Goal: Obtain resource: Download file/media

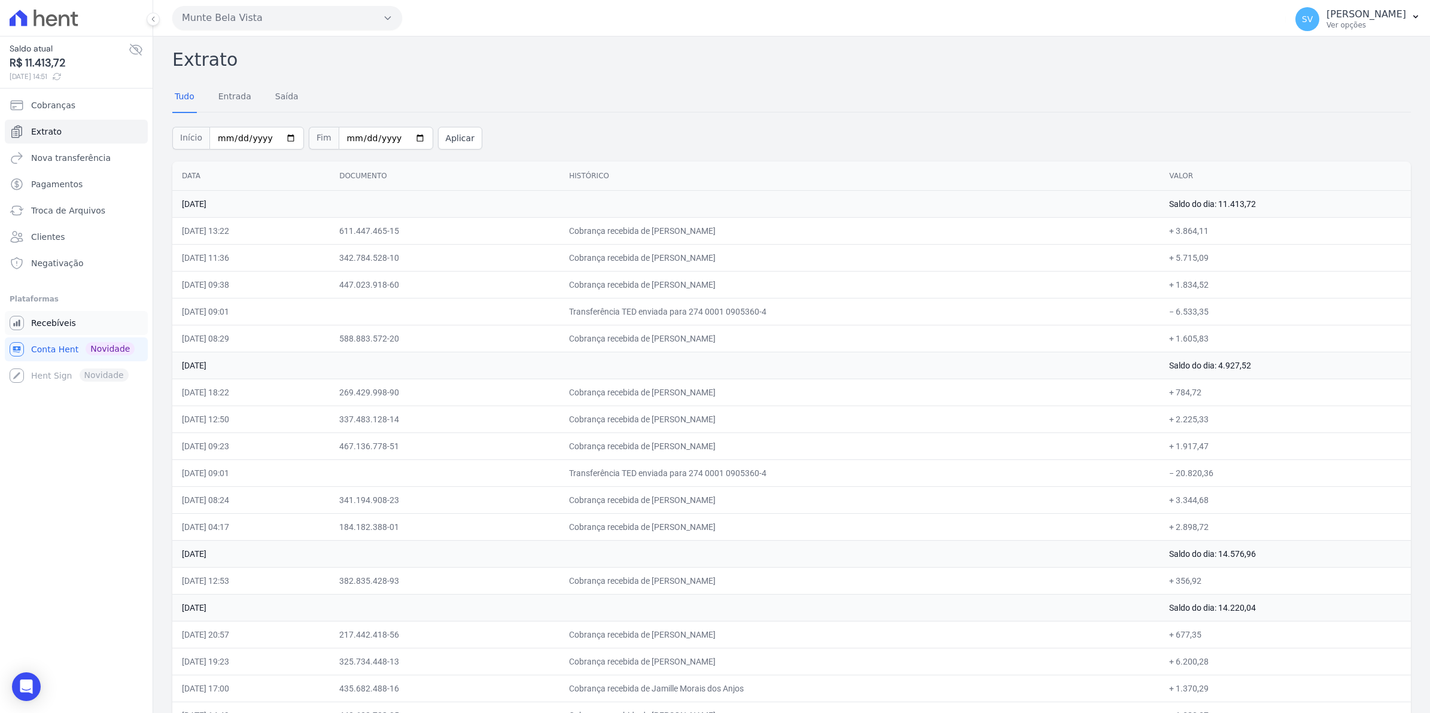
click at [60, 328] on span "Recebíveis" at bounding box center [53, 323] width 45 height 12
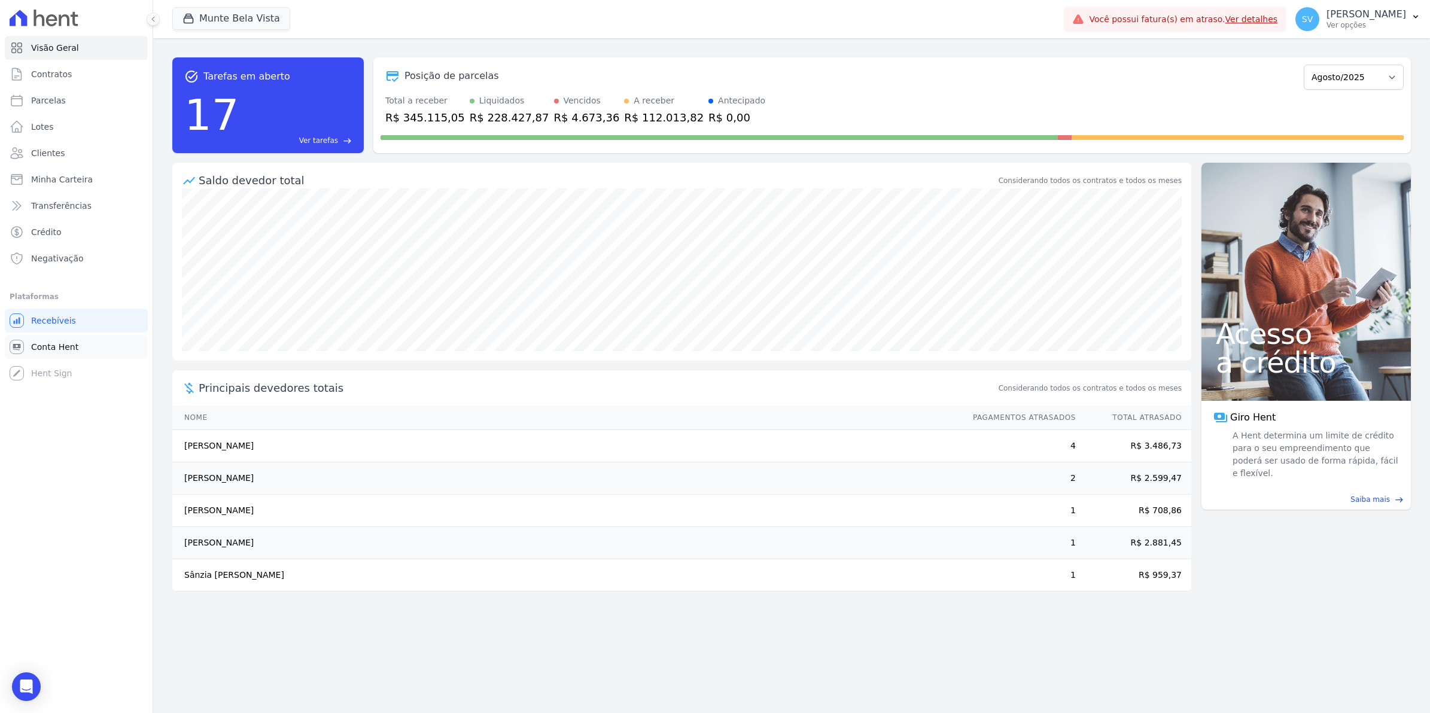
click at [29, 345] on link "Conta Hent" at bounding box center [76, 347] width 143 height 24
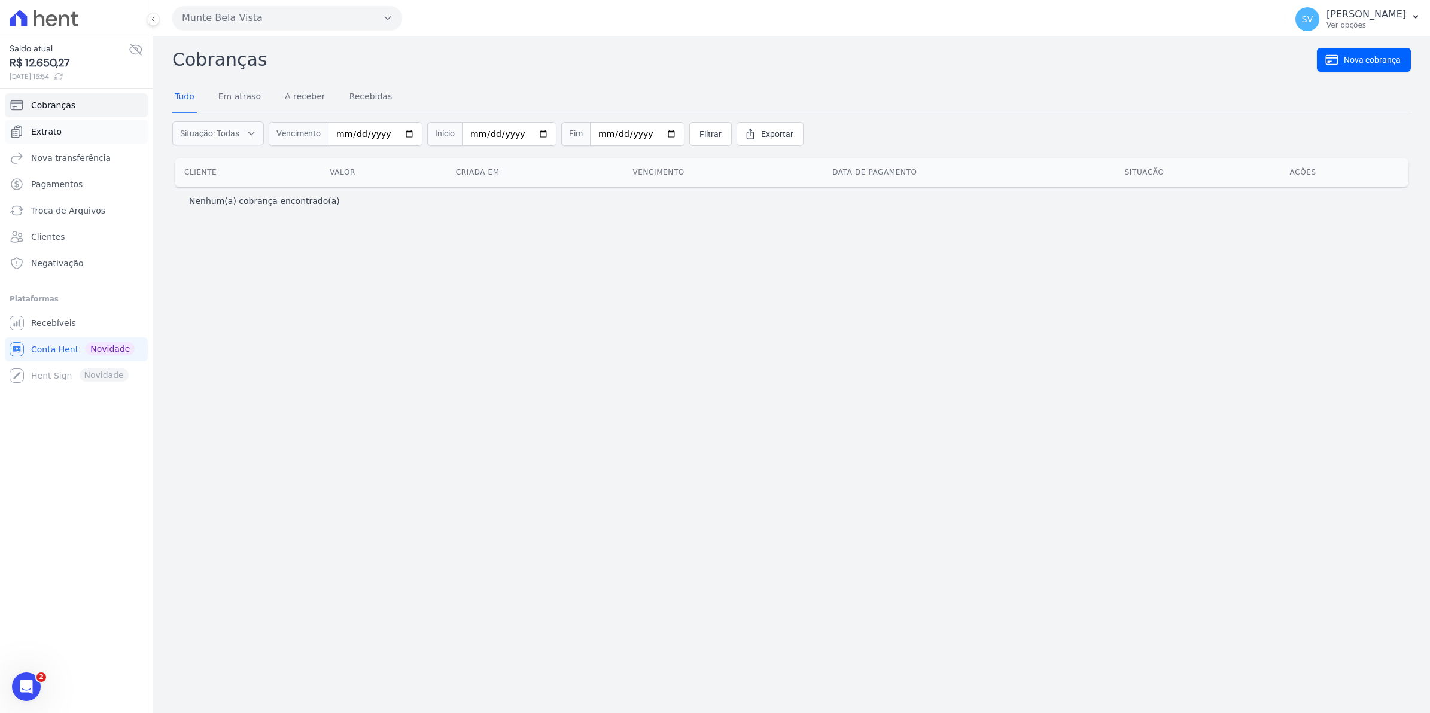
click at [54, 127] on span "Extrato" at bounding box center [46, 132] width 31 height 12
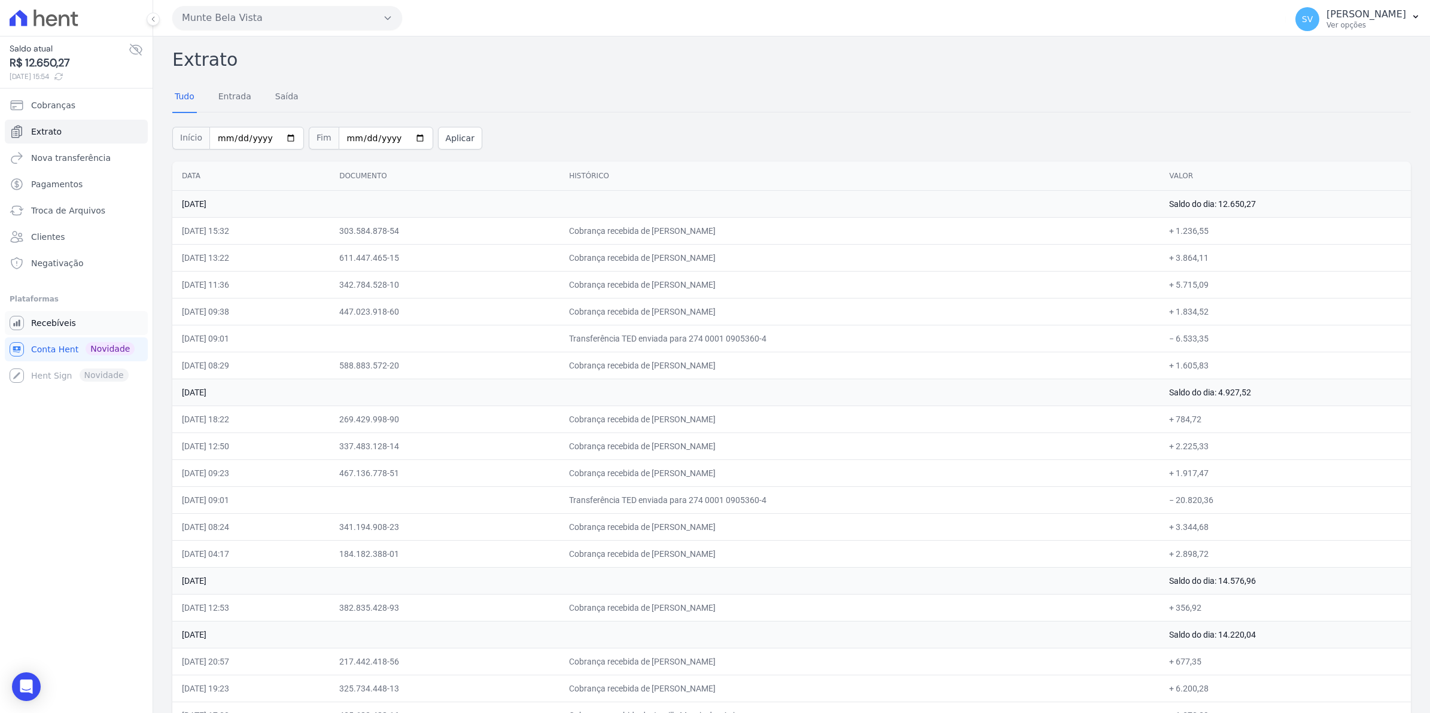
click at [54, 327] on span "Recebíveis" at bounding box center [53, 323] width 45 height 12
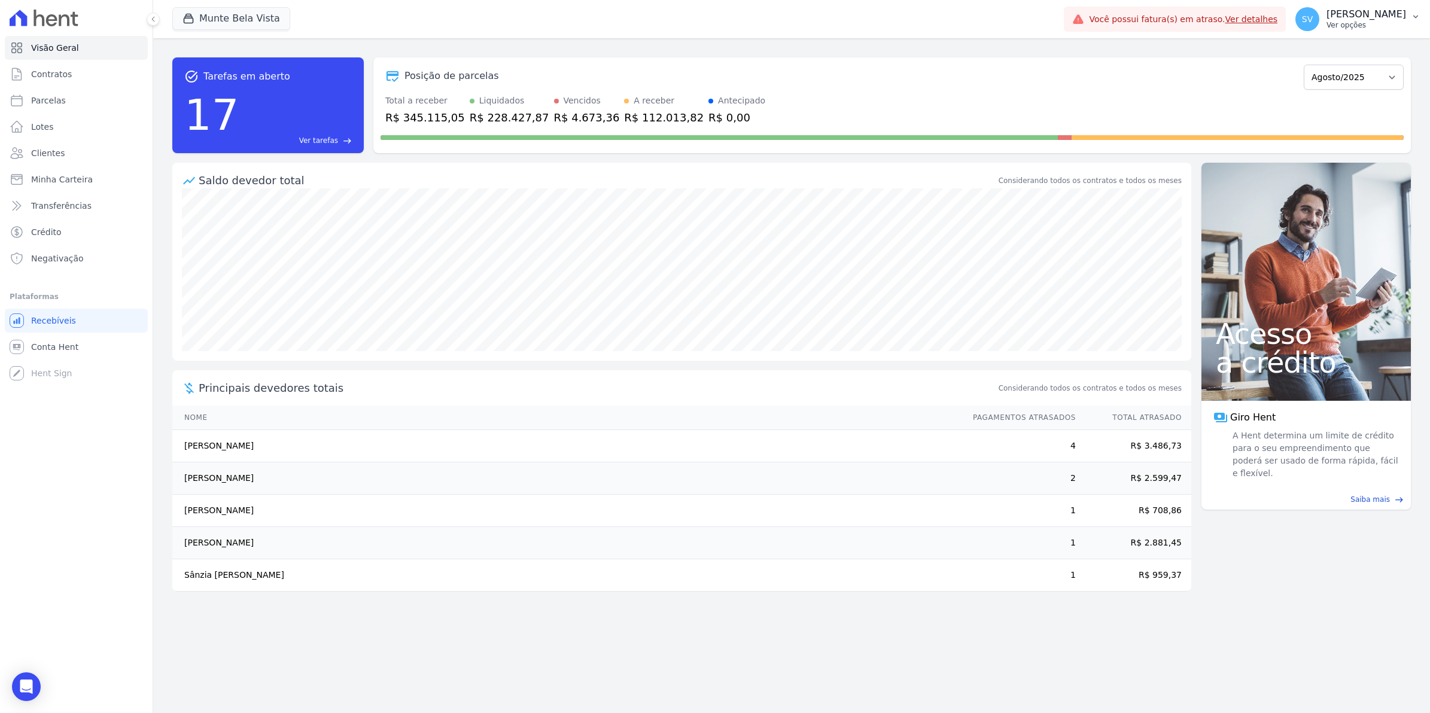
click at [1313, 17] on span "SV" at bounding box center [1307, 19] width 11 height 8
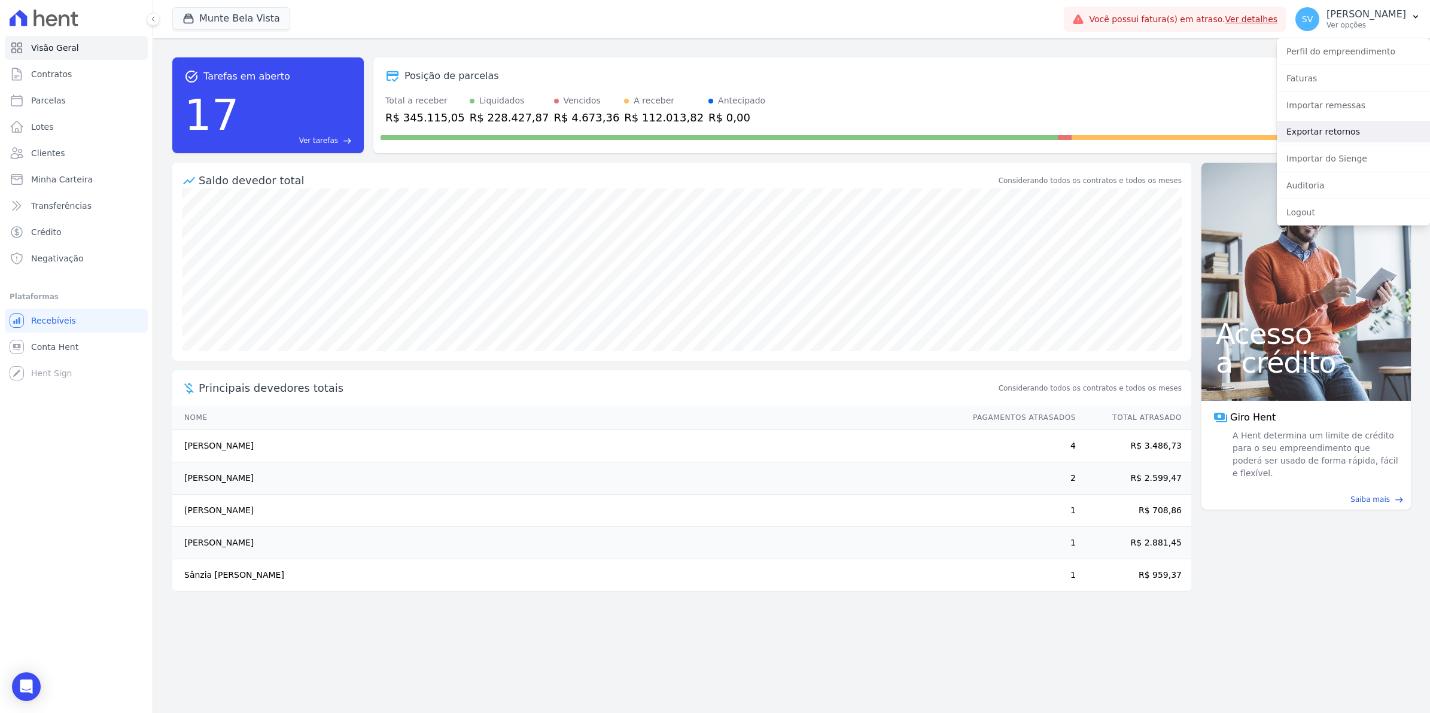
click at [1299, 133] on link "Exportar retornos" at bounding box center [1353, 132] width 153 height 22
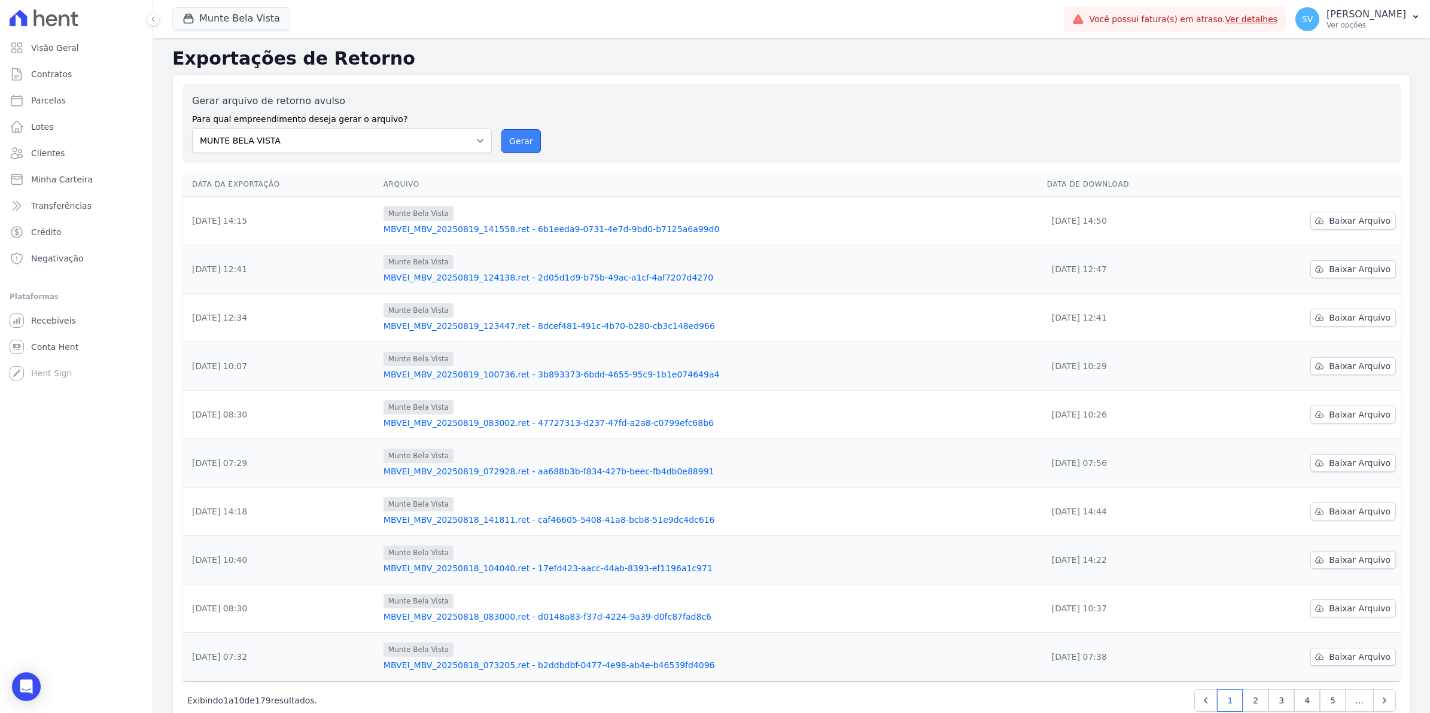
click at [530, 144] on button "Gerar" at bounding box center [521, 141] width 39 height 24
click at [509, 148] on button "Gerar" at bounding box center [521, 141] width 39 height 24
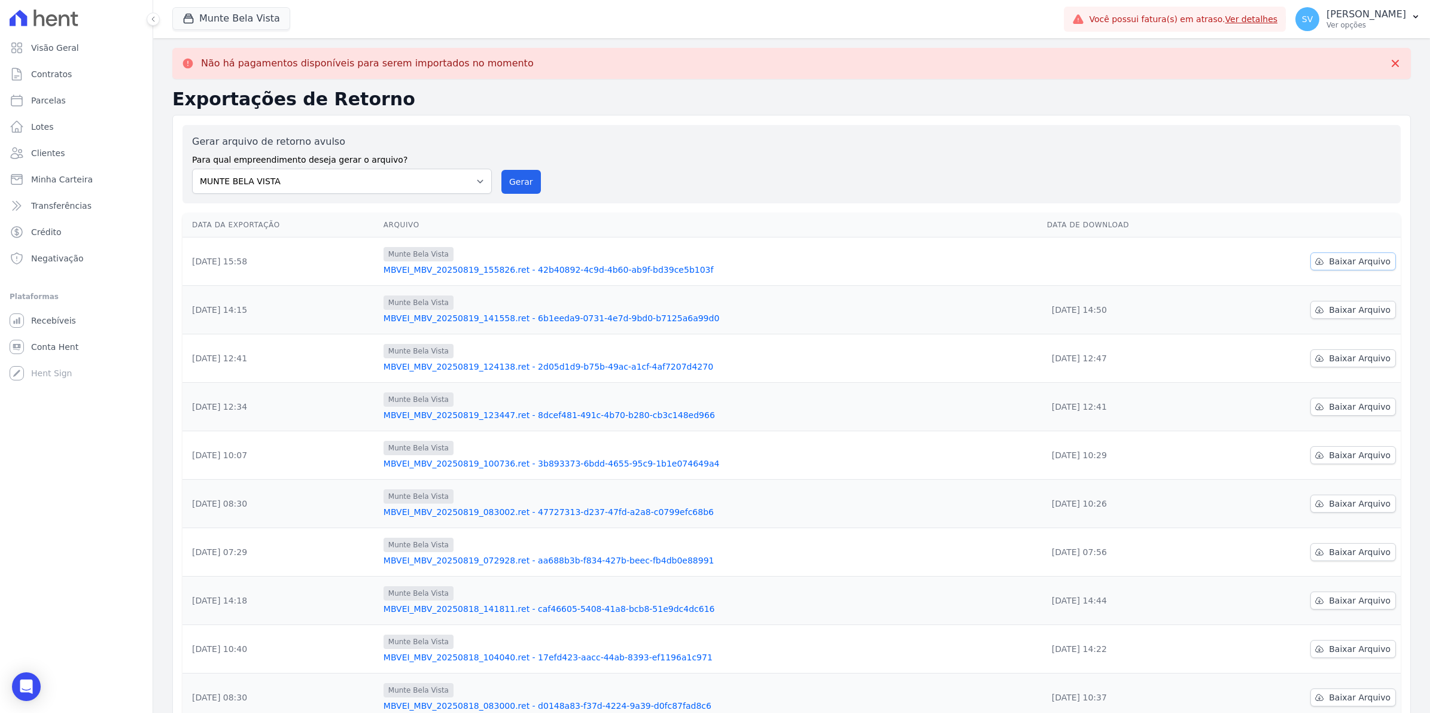
click at [1333, 262] on span "Baixar Arquivo" at bounding box center [1360, 262] width 62 height 12
click at [1350, 262] on span "Baixar Arquivo" at bounding box center [1360, 262] width 62 height 12
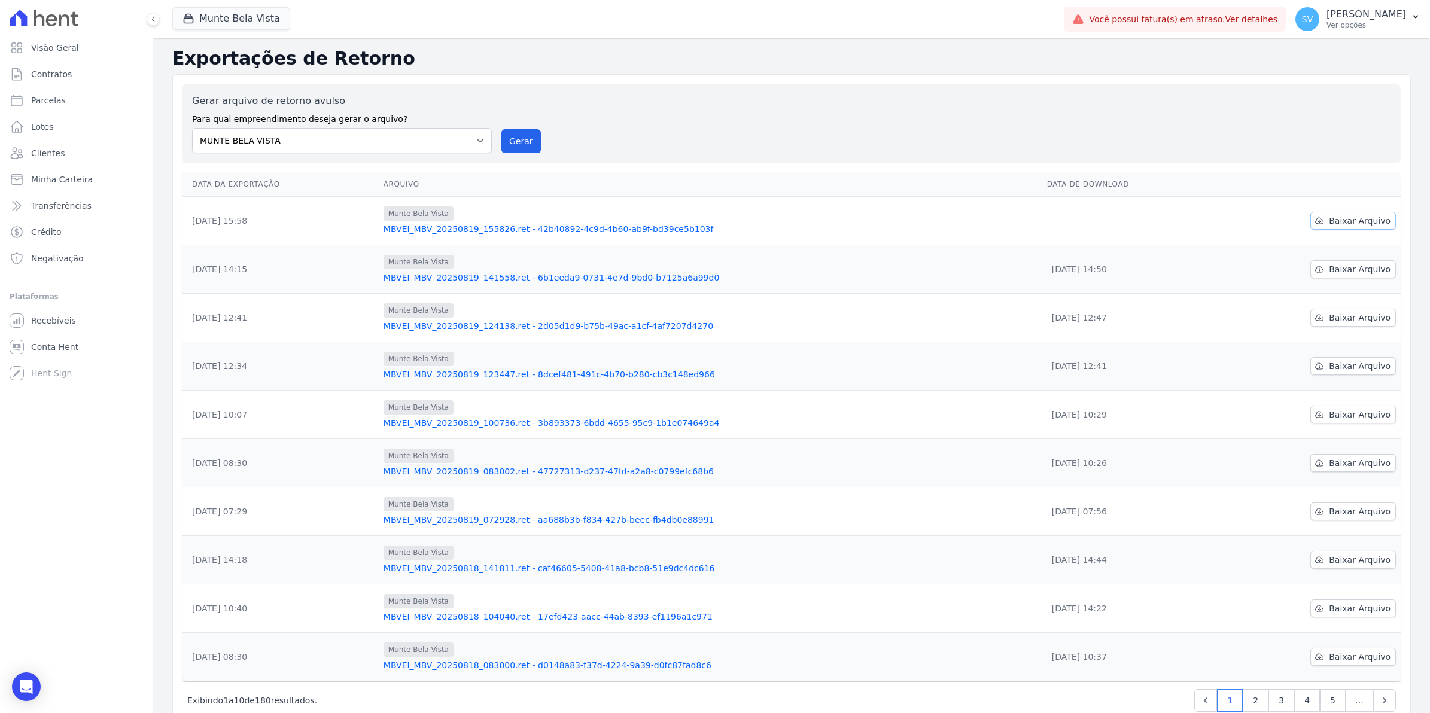
click at [1356, 226] on span "Baixar Arquivo" at bounding box center [1360, 221] width 62 height 12
click at [1332, 221] on span "Baixar Arquivo" at bounding box center [1360, 221] width 62 height 12
click at [1320, 25] on span "SV" at bounding box center [1308, 19] width 24 height 24
click at [1327, 133] on link "Exportar retornos" at bounding box center [1353, 132] width 153 height 22
click at [1359, 222] on span "Baixar Arquivo" at bounding box center [1360, 221] width 62 height 12
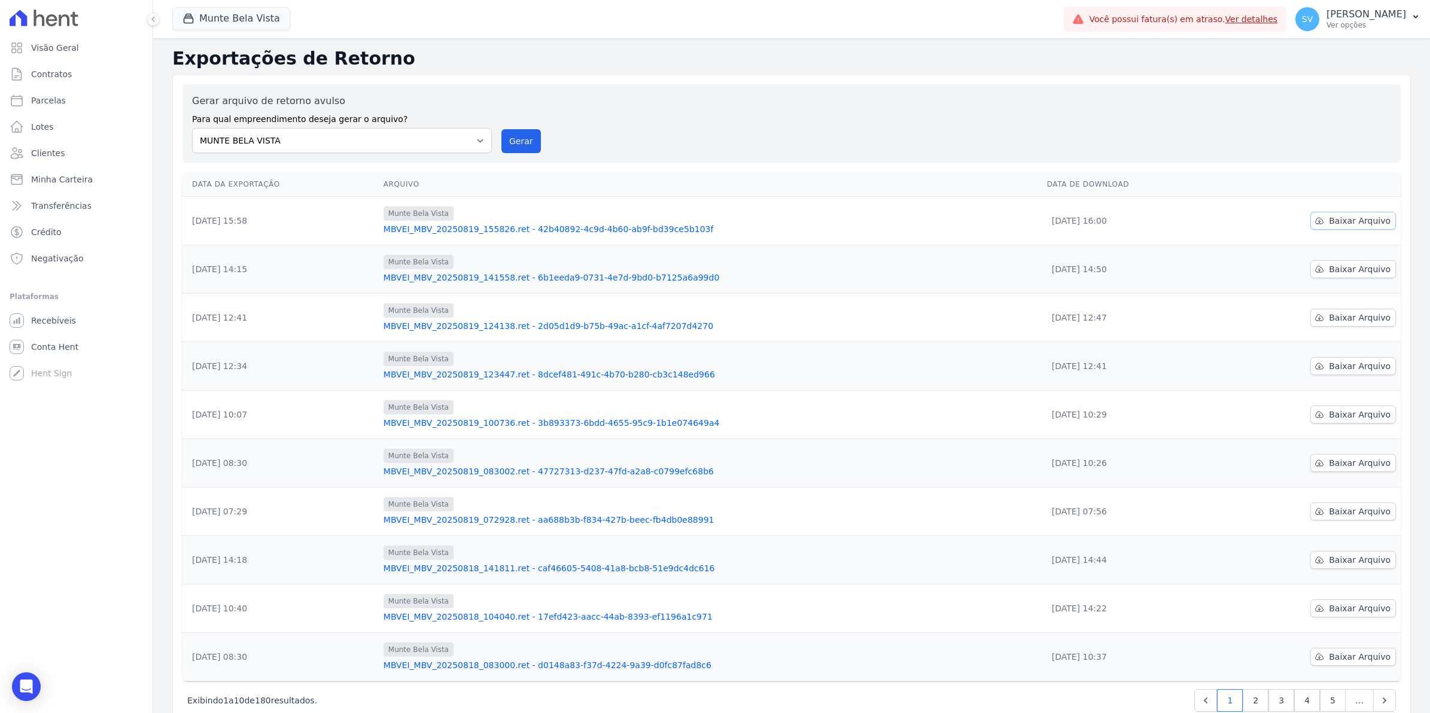
click at [1348, 221] on span "Baixar Arquivo" at bounding box center [1360, 221] width 62 height 12
click at [1347, 224] on span "Baixar Arquivo" at bounding box center [1360, 221] width 62 height 12
click at [57, 356] on link "Conta Hent" at bounding box center [76, 347] width 143 height 24
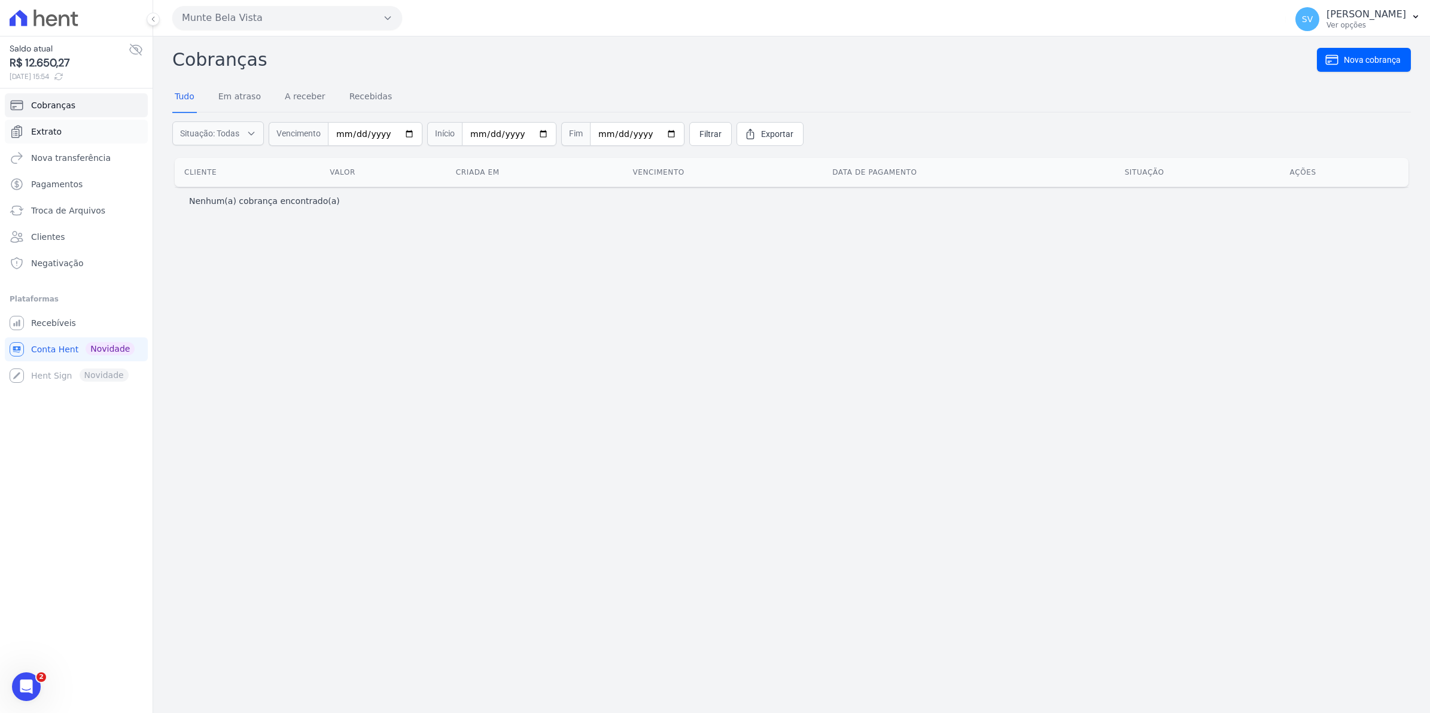
click at [39, 129] on span "Extrato" at bounding box center [46, 132] width 31 height 12
drag, startPoint x: 561, startPoint y: 374, endPoint x: 90, endPoint y: 93, distance: 547.8
click at [531, 360] on div "Cobranças Nova cobrança Tudo Em atraso A receber Recebidas Situação: Todas Em a…" at bounding box center [791, 375] width 1277 height 677
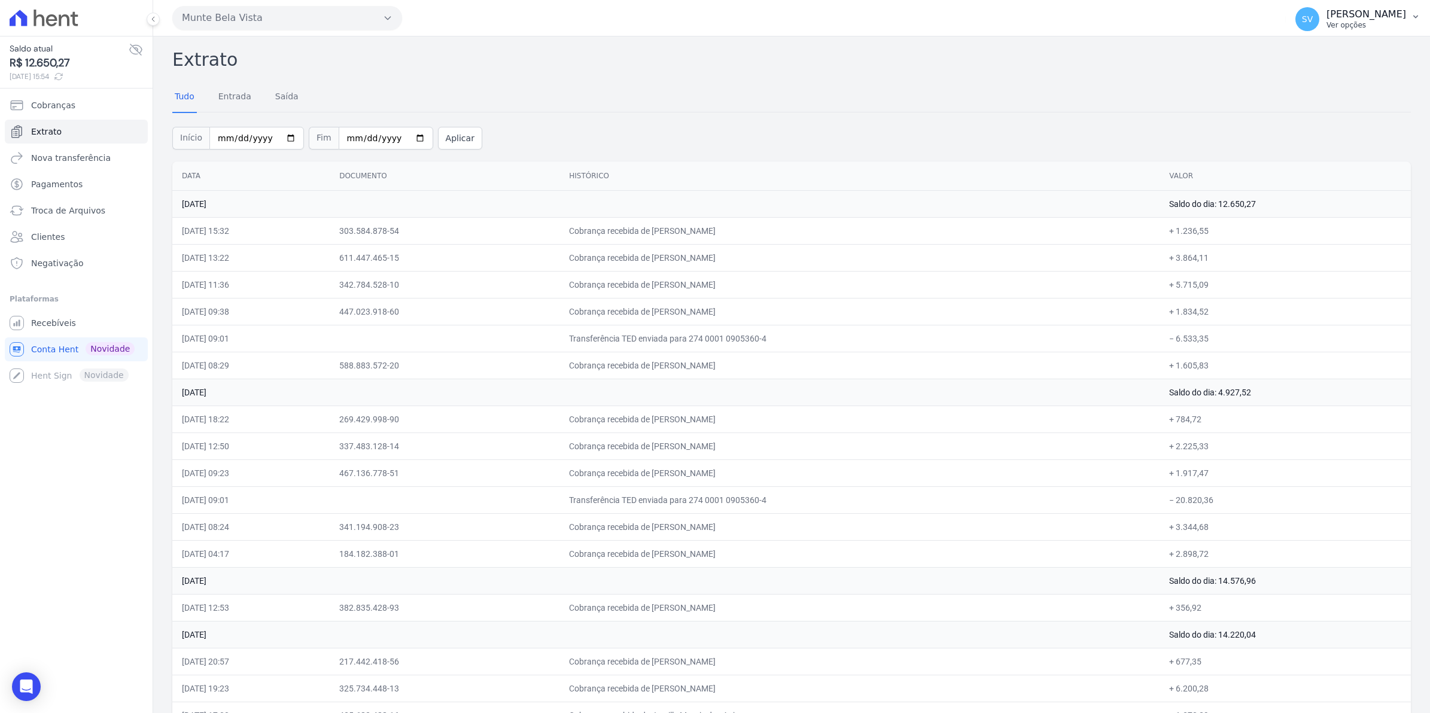
click at [1313, 22] on span "SV" at bounding box center [1307, 19] width 11 height 8
click at [53, 325] on span "Recebíveis" at bounding box center [53, 323] width 45 height 12
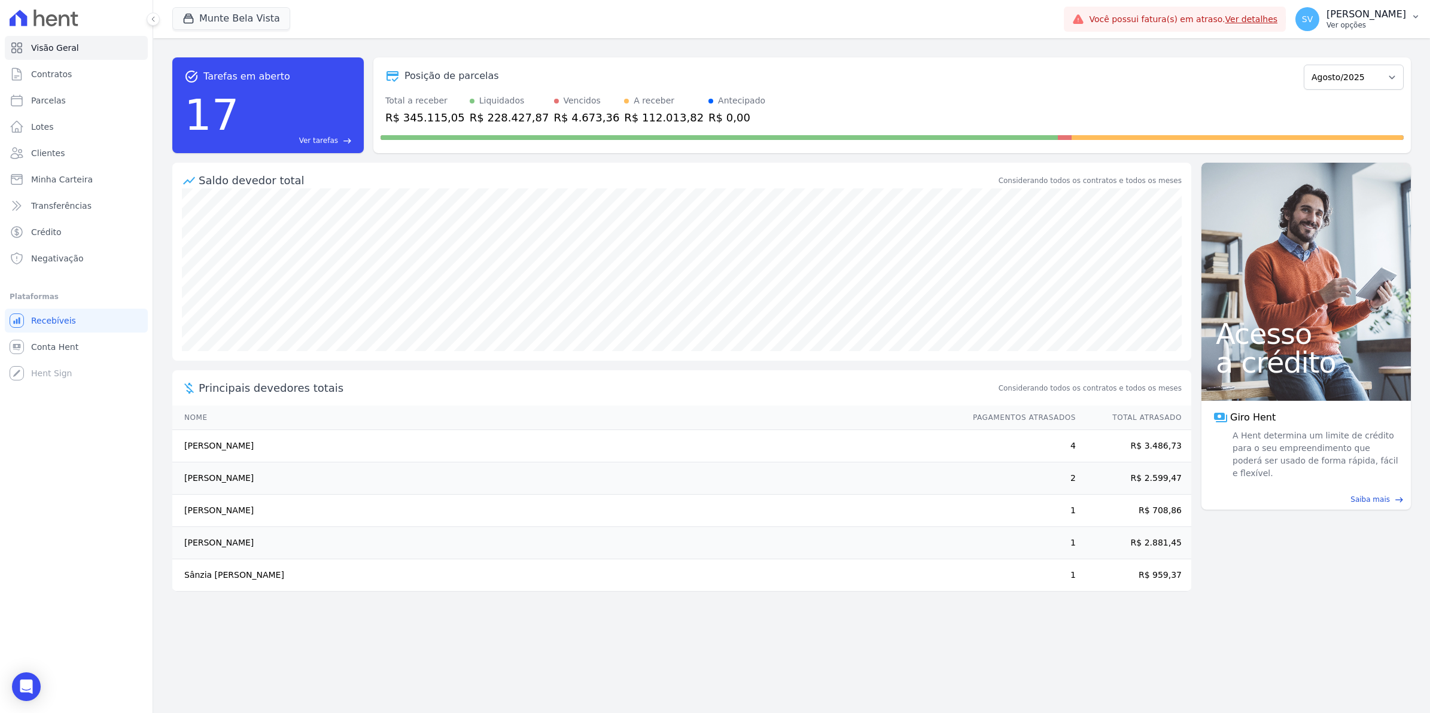
click at [1313, 19] on span "SV" at bounding box center [1307, 19] width 11 height 8
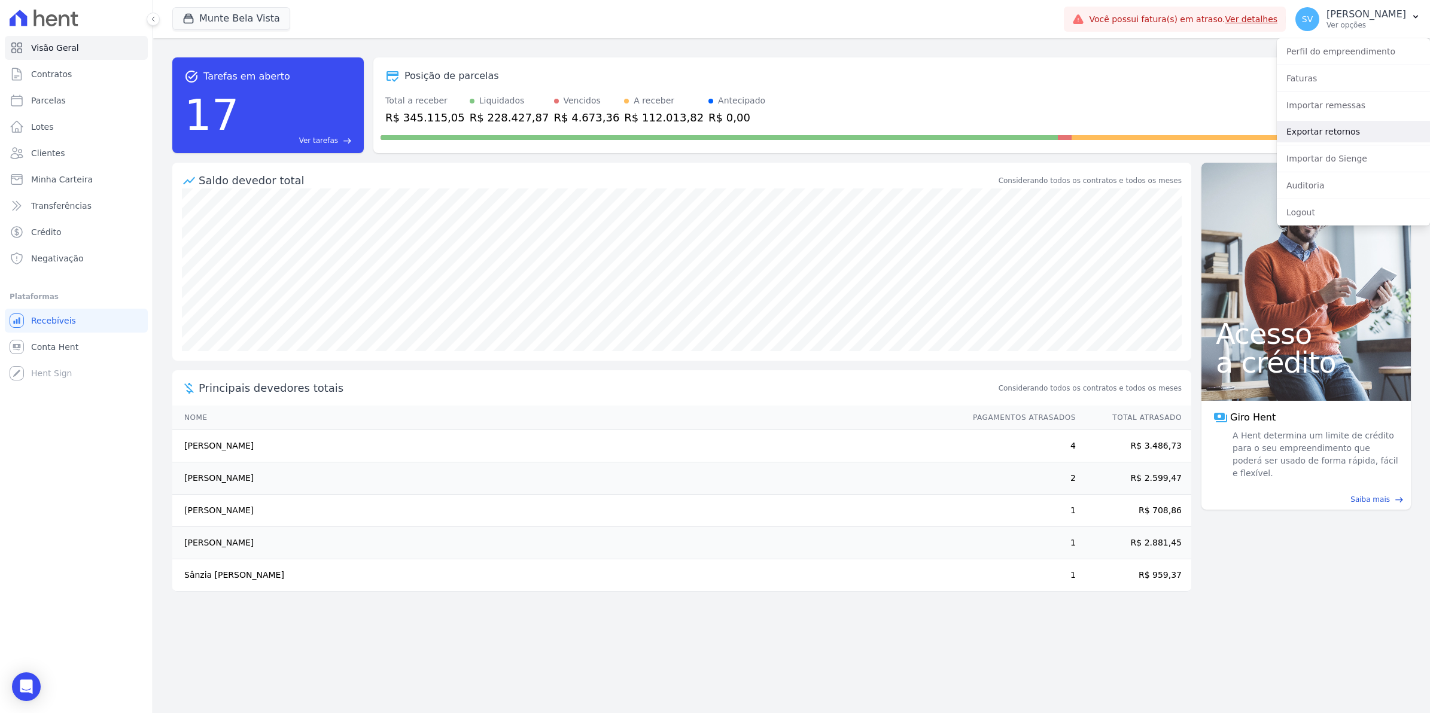
click at [1314, 132] on link "Exportar retornos" at bounding box center [1353, 132] width 153 height 22
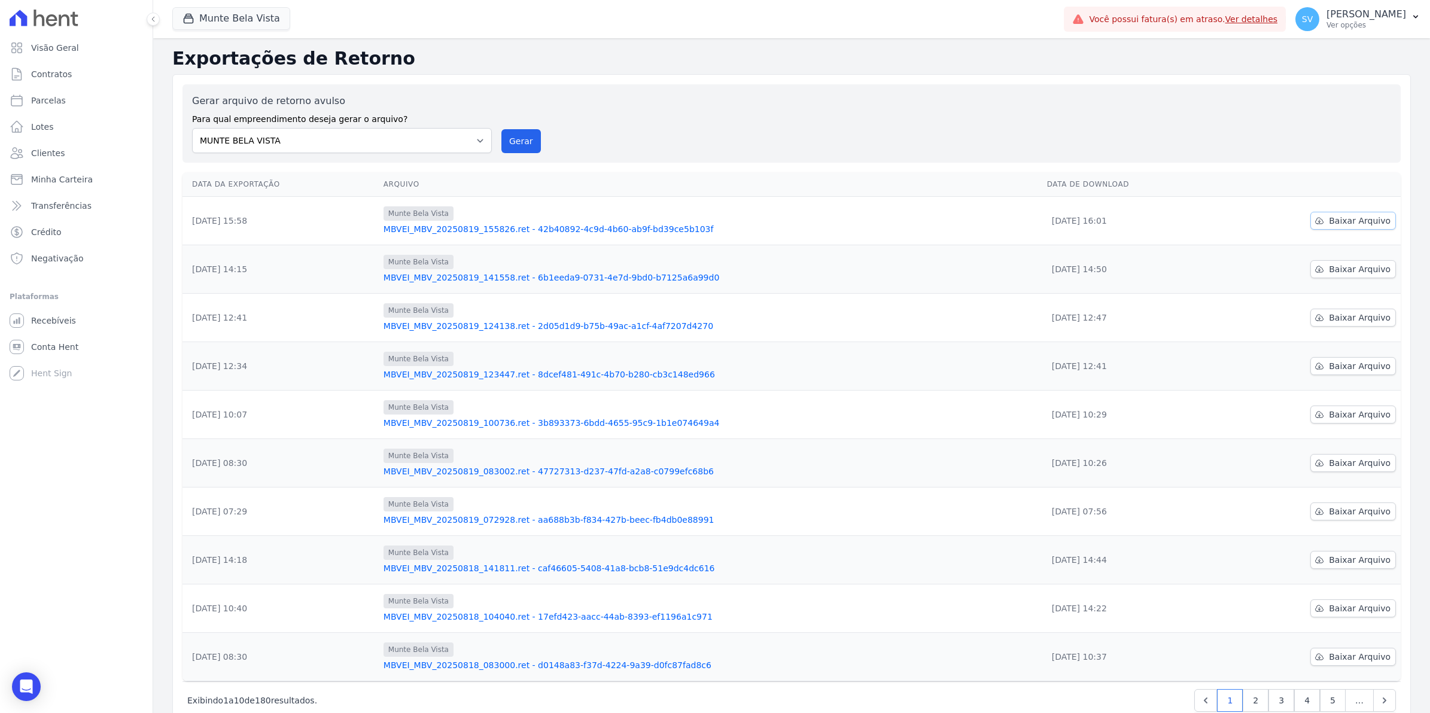
click at [1338, 220] on span "Baixar Arquivo" at bounding box center [1360, 221] width 62 height 12
click at [516, 142] on button "Gerar" at bounding box center [521, 141] width 39 height 24
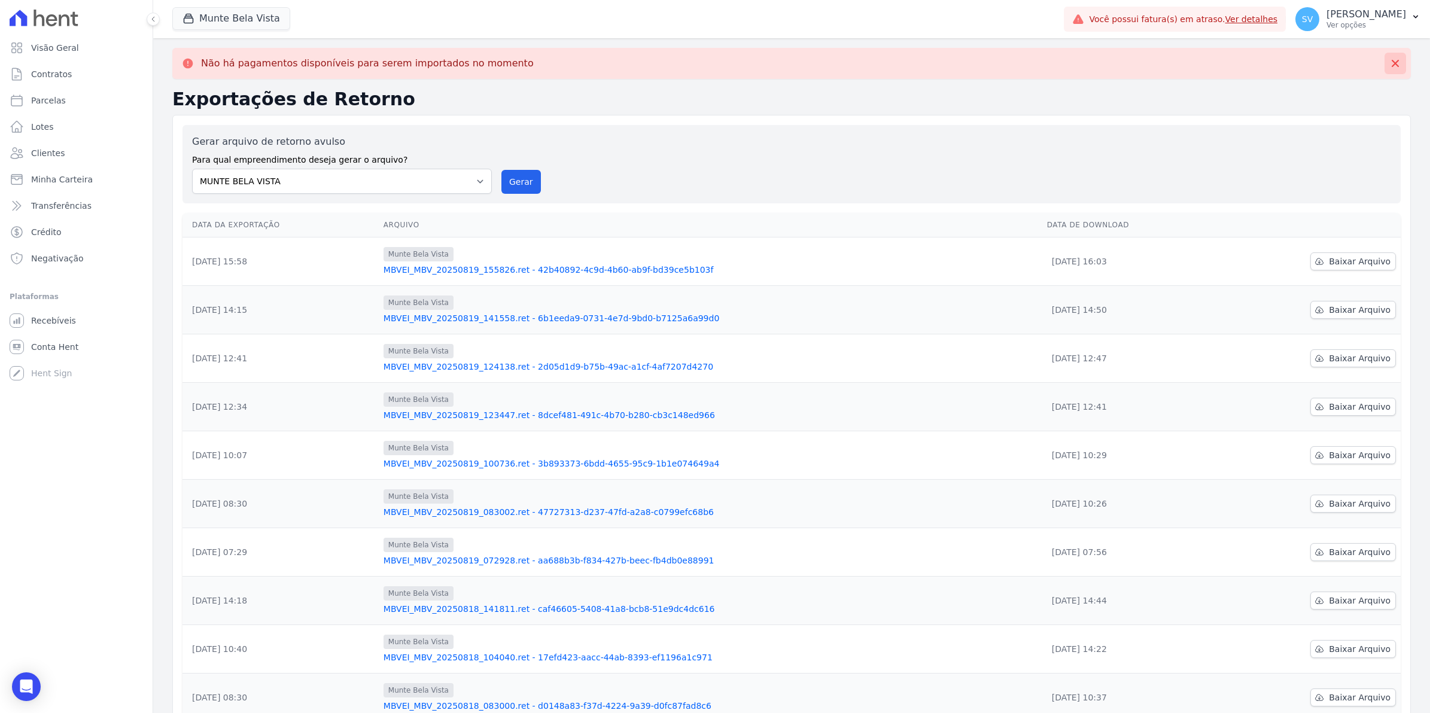
click at [1390, 66] on icon at bounding box center [1396, 63] width 12 height 12
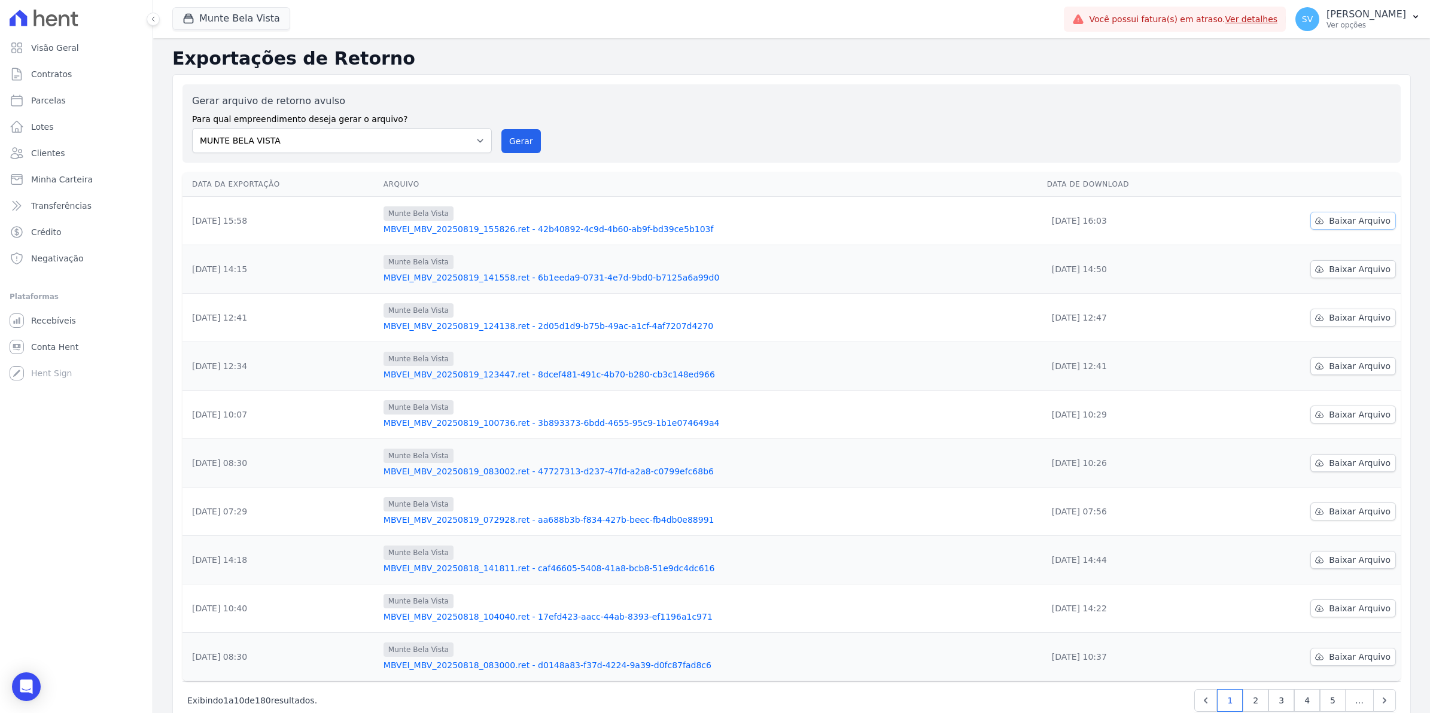
click at [1332, 220] on span "Baixar Arquivo" at bounding box center [1360, 221] width 62 height 12
click at [1348, 215] on span "Baixar Arquivo" at bounding box center [1360, 221] width 62 height 12
click at [52, 355] on link "Conta Hent" at bounding box center [76, 347] width 143 height 24
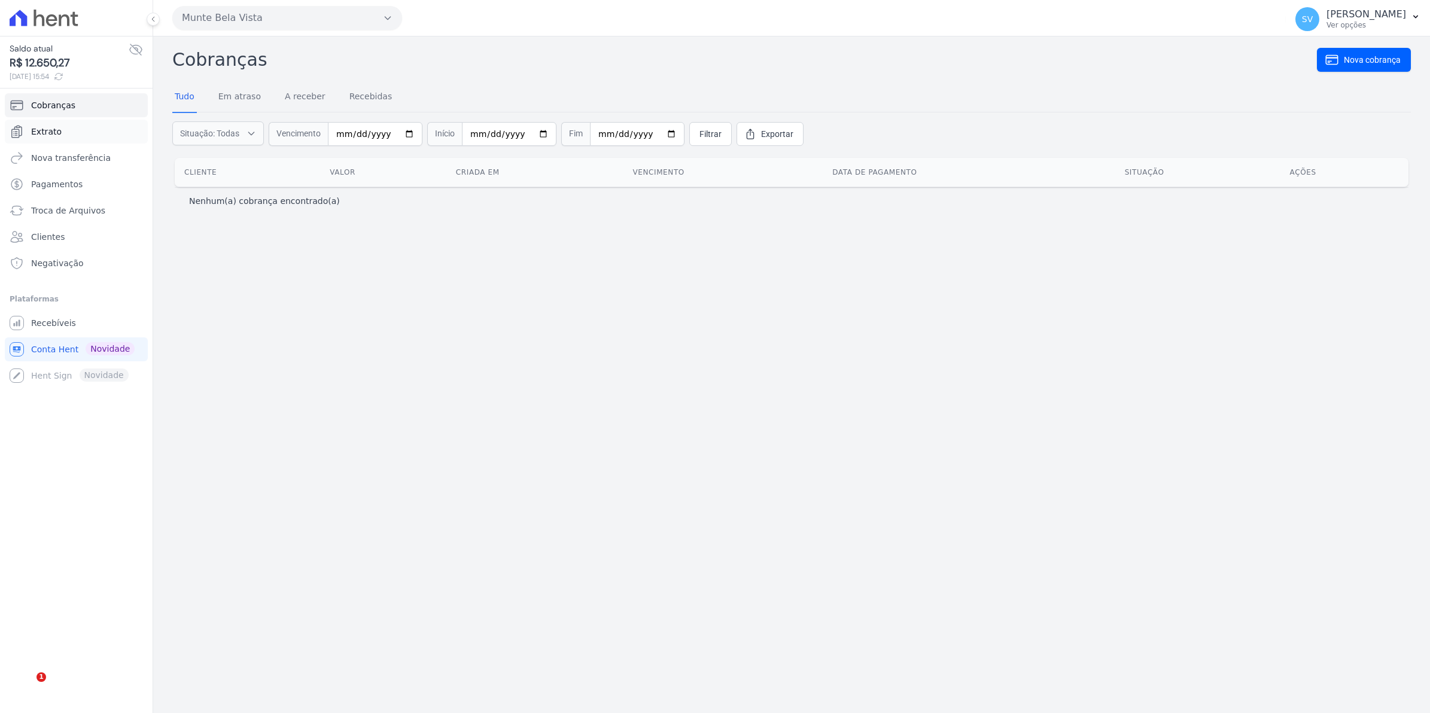
click at [51, 130] on span "Extrato" at bounding box center [46, 132] width 31 height 12
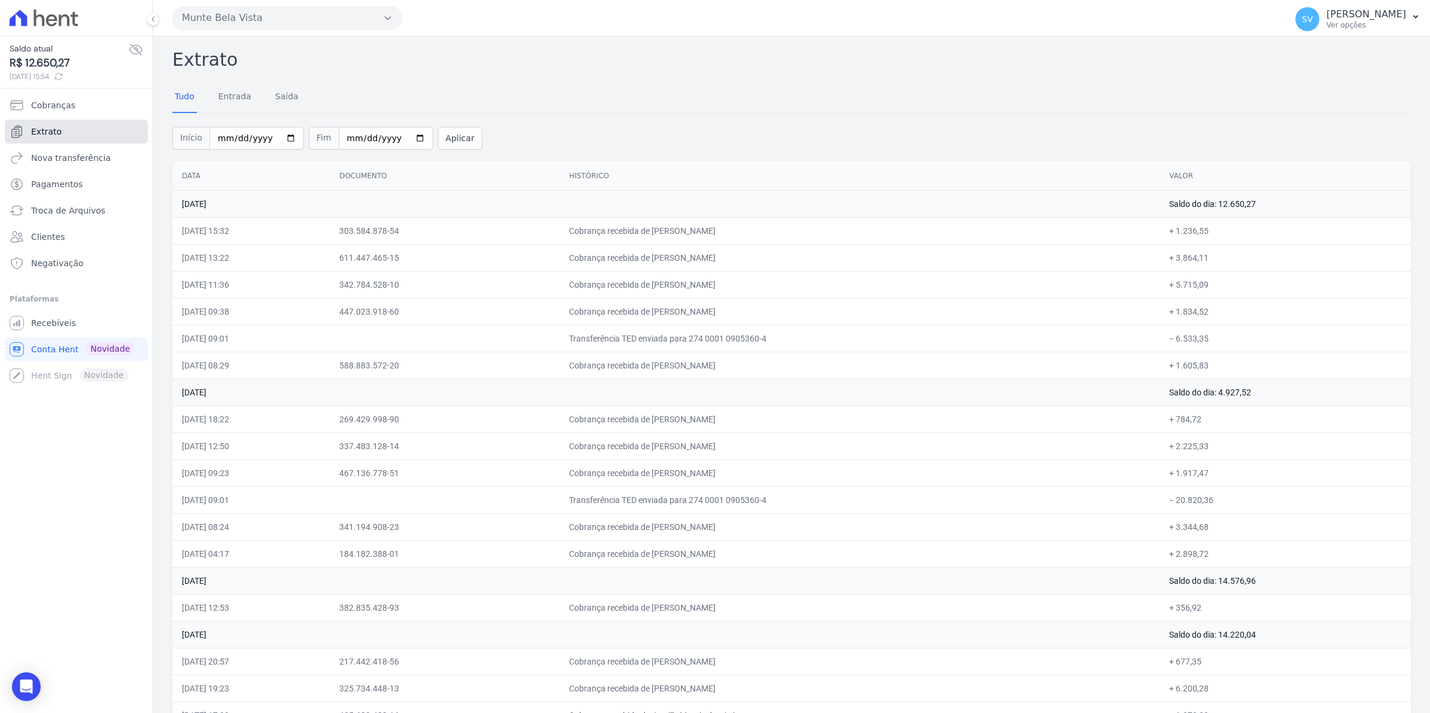
click at [51, 130] on span "Extrato" at bounding box center [46, 132] width 31 height 12
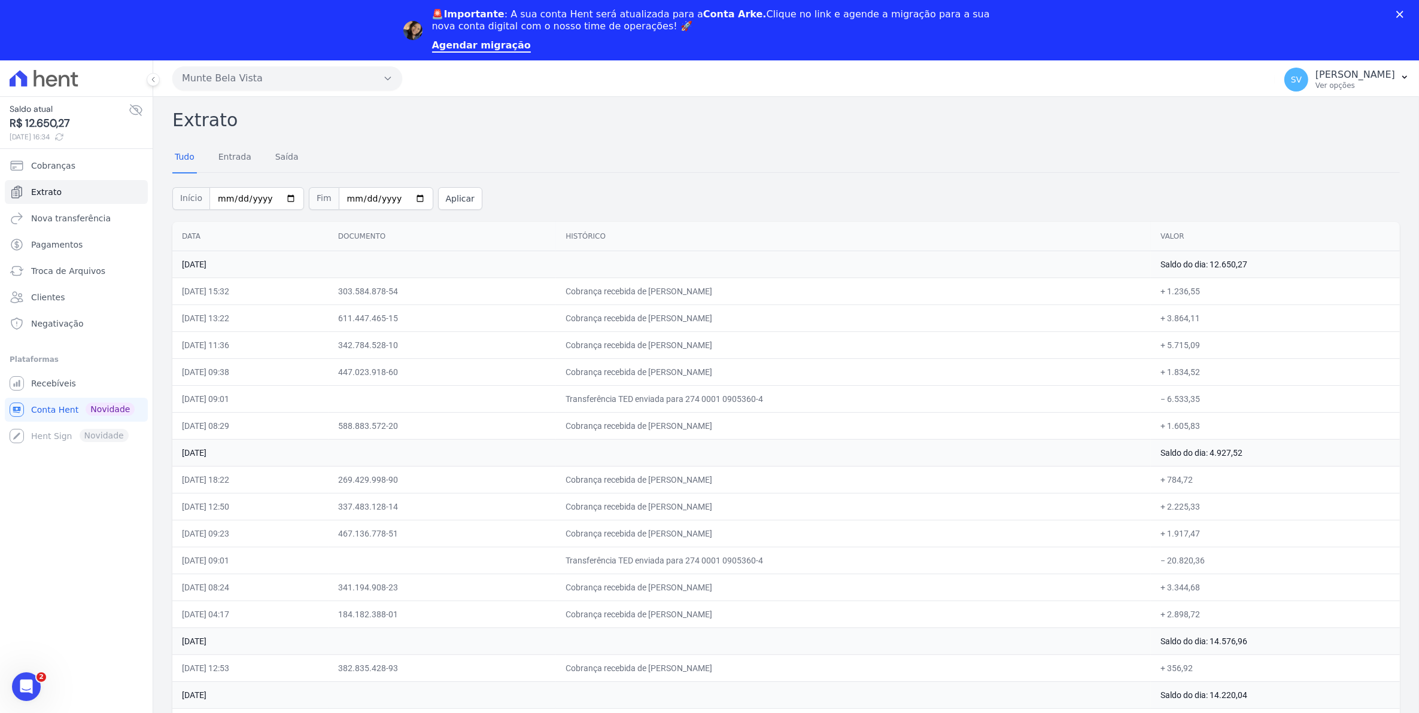
click at [1403, 11] on polygon "Fechar" at bounding box center [1399, 14] width 7 height 7
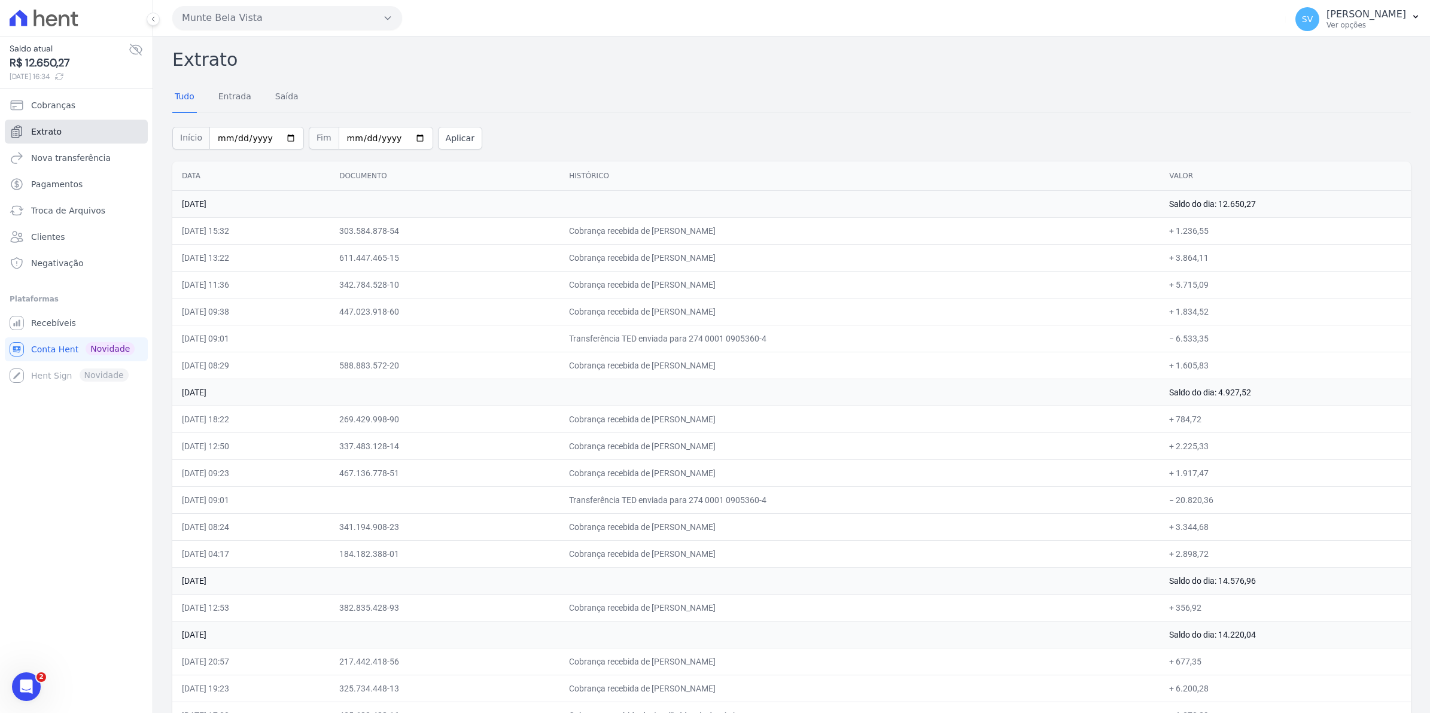
click at [55, 132] on span "Extrato" at bounding box center [46, 132] width 31 height 12
click at [53, 135] on span "Extrato" at bounding box center [46, 132] width 31 height 12
click at [60, 350] on span "Conta Hent" at bounding box center [54, 350] width 47 height 12
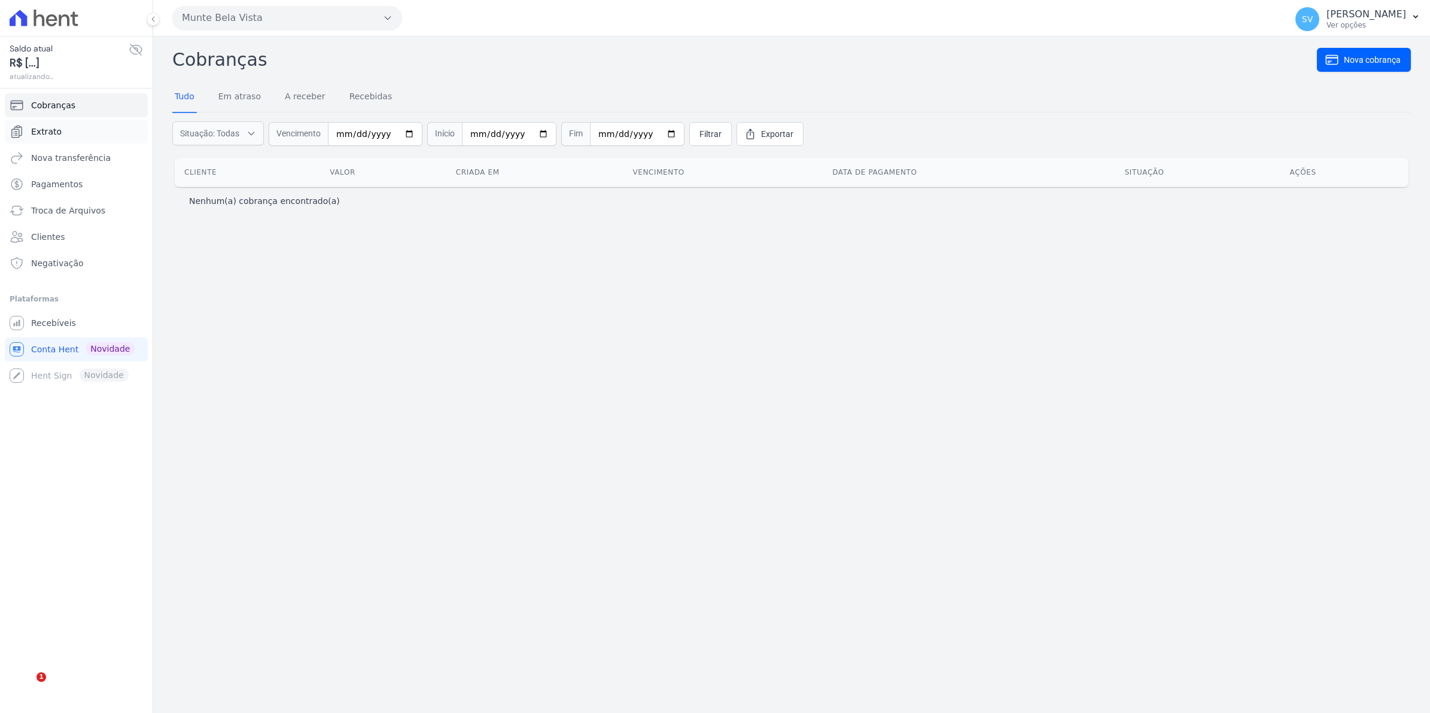
click at [48, 135] on span "Extrato" at bounding box center [46, 132] width 31 height 12
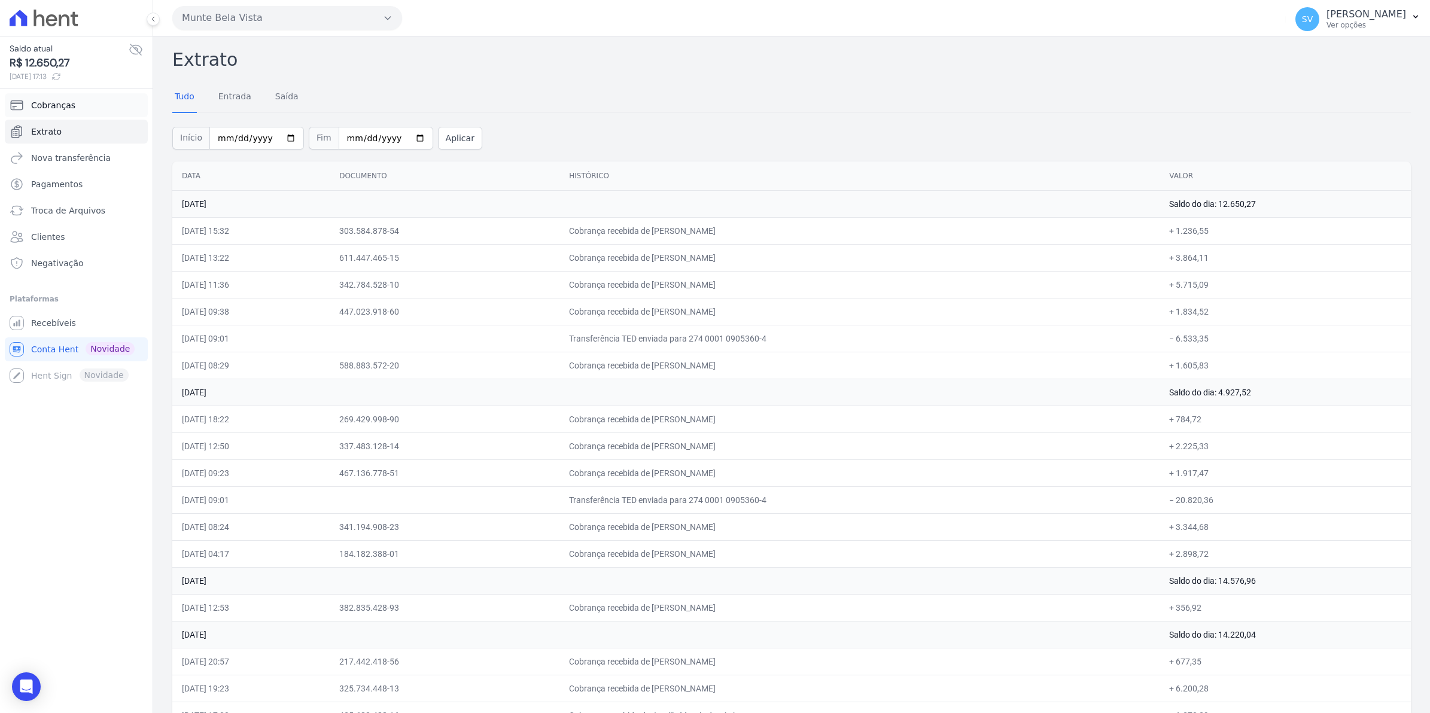
click at [39, 105] on span "Cobranças" at bounding box center [53, 105] width 44 height 12
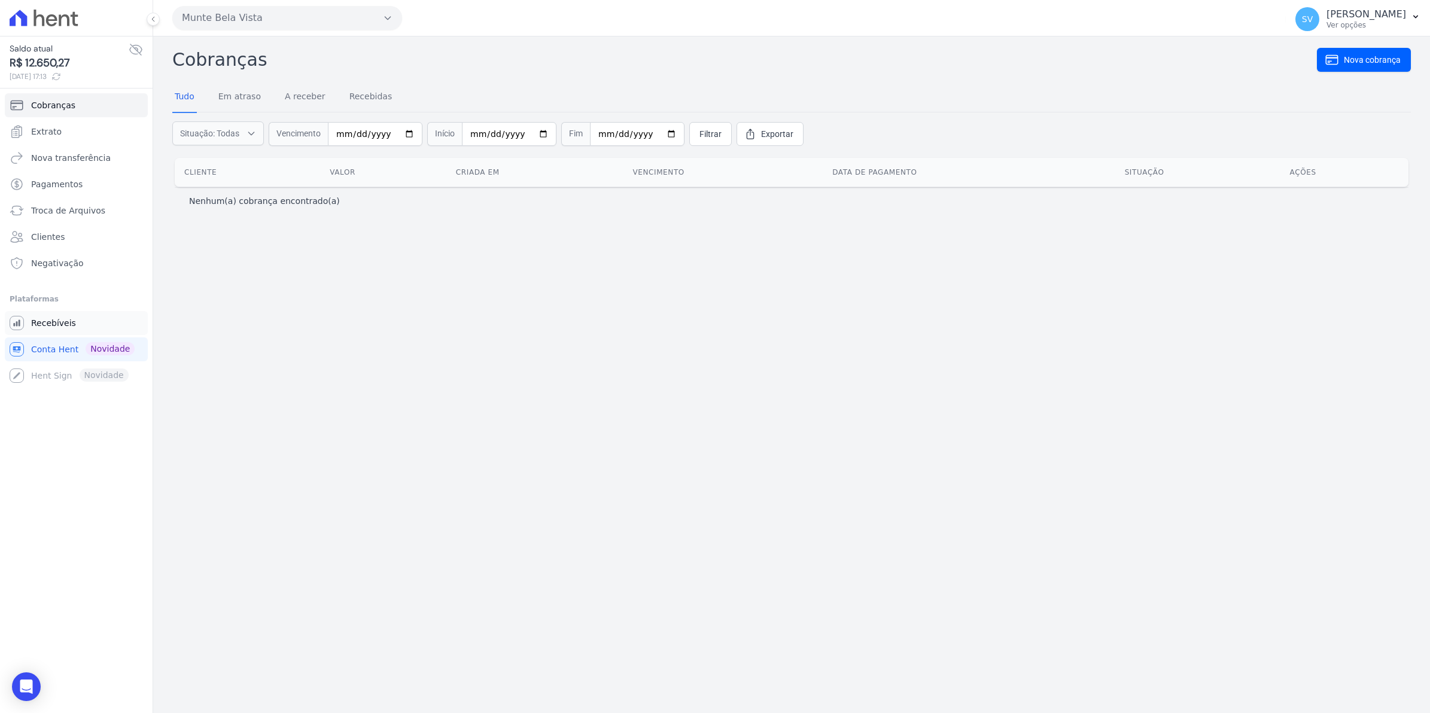
click at [37, 325] on span "Recebíveis" at bounding box center [53, 323] width 45 height 12
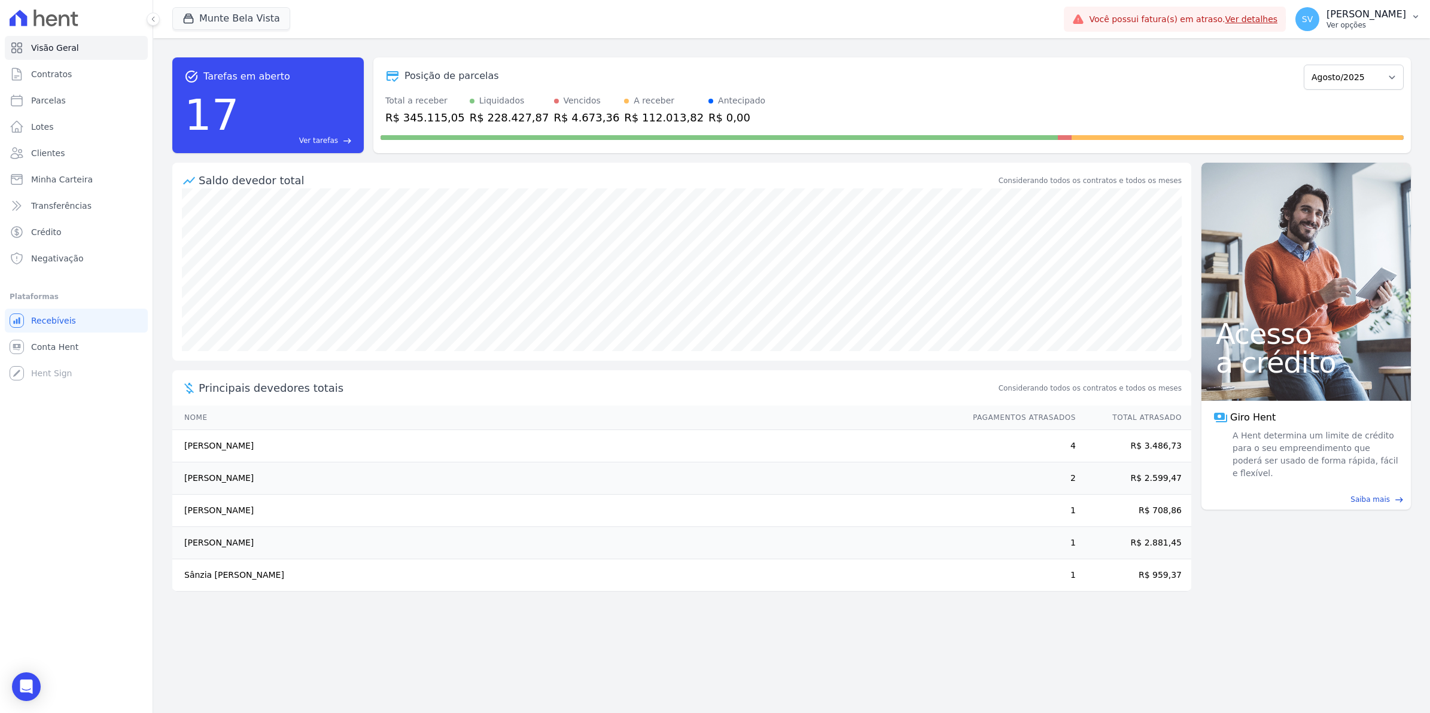
click at [1315, 27] on span "SV" at bounding box center [1308, 19] width 24 height 24
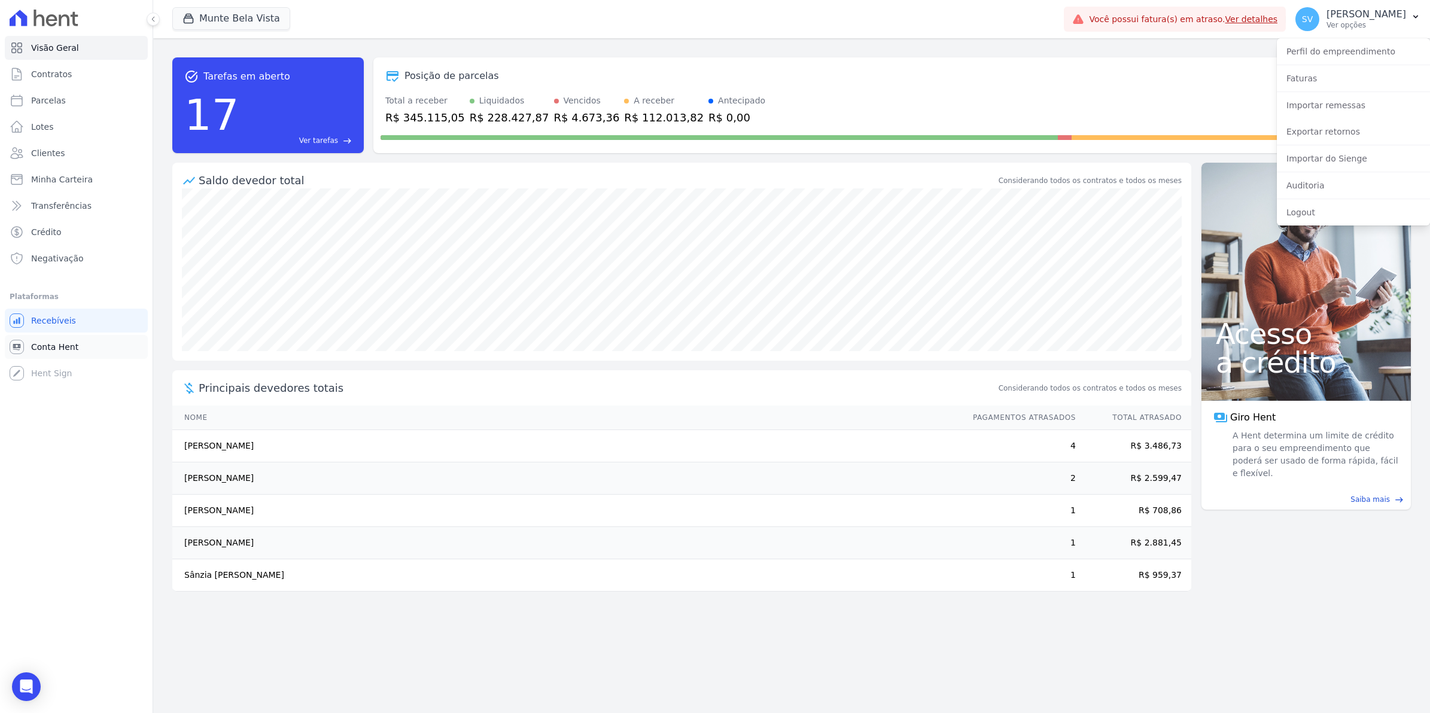
click at [51, 342] on span "Conta Hent" at bounding box center [54, 347] width 47 height 12
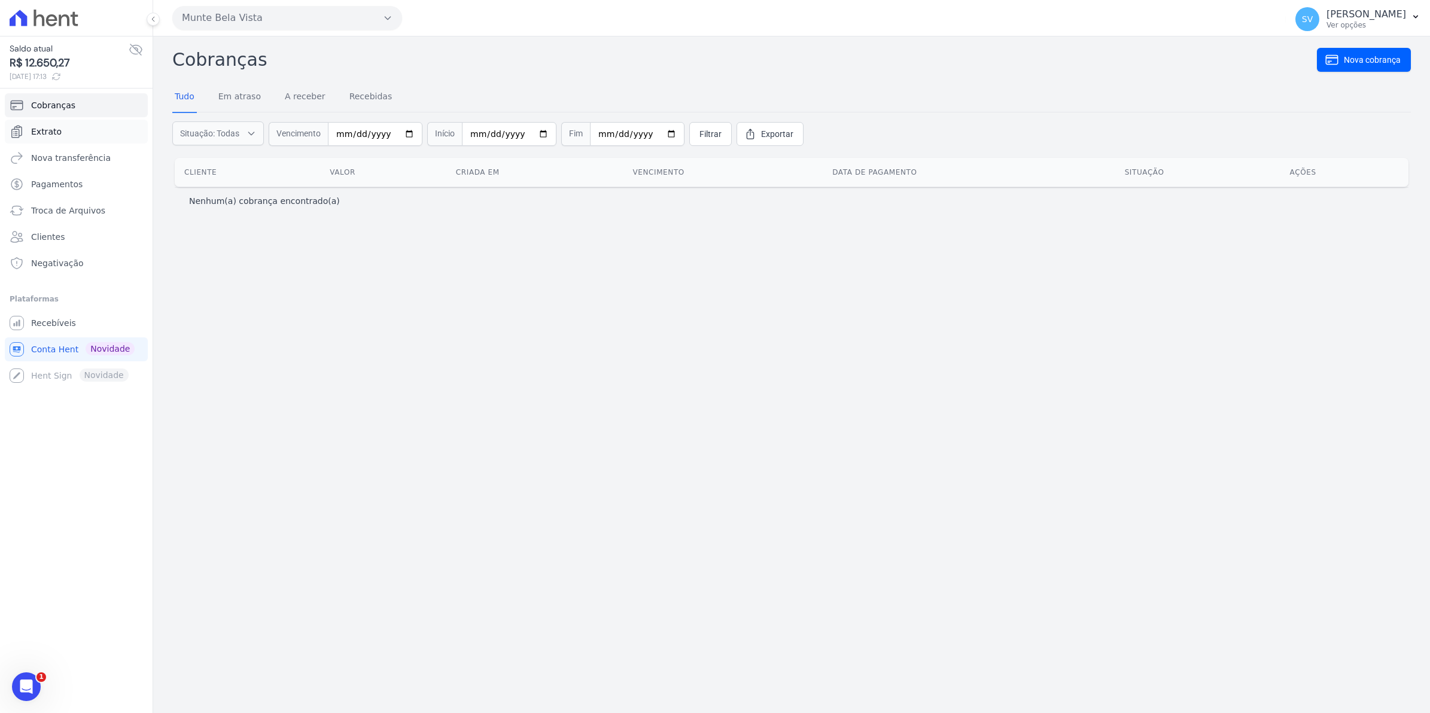
click at [54, 132] on span "Extrato" at bounding box center [46, 132] width 31 height 12
